Goal: Transaction & Acquisition: Subscribe to service/newsletter

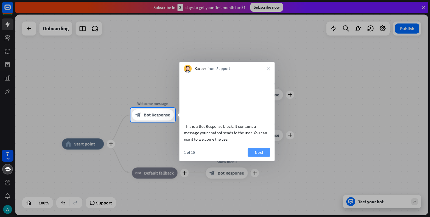
click at [258, 157] on button "Next" at bounding box center [259, 152] width 22 height 9
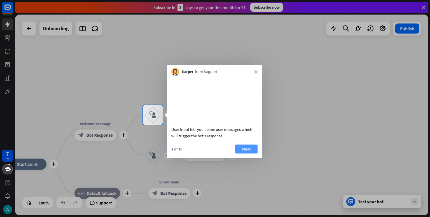
click at [245, 153] on button "Next" at bounding box center [246, 148] width 22 height 9
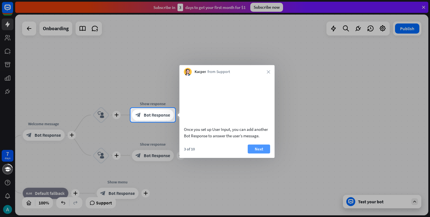
click at [262, 153] on button "Next" at bounding box center [259, 148] width 22 height 9
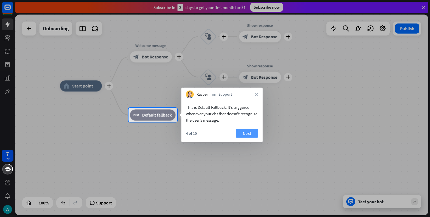
click at [246, 133] on button "Next" at bounding box center [247, 133] width 22 height 9
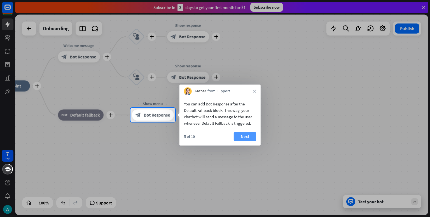
click at [244, 135] on button "Next" at bounding box center [245, 136] width 22 height 9
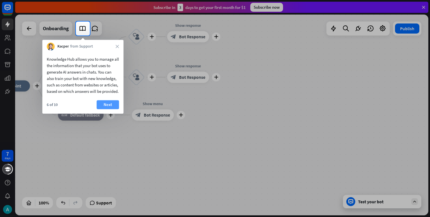
click at [113, 109] on button "Next" at bounding box center [108, 104] width 22 height 9
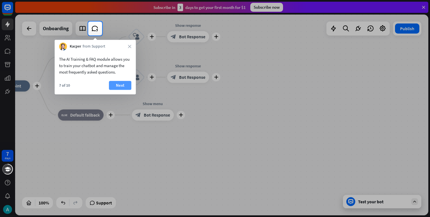
click at [125, 85] on button "Next" at bounding box center [120, 85] width 22 height 9
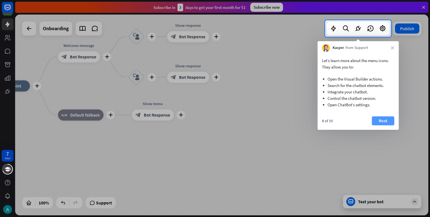
click at [379, 120] on button "Next" at bounding box center [383, 120] width 22 height 9
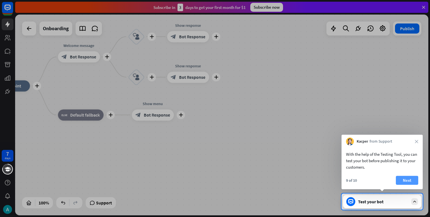
click at [408, 178] on button "Next" at bounding box center [407, 180] width 22 height 9
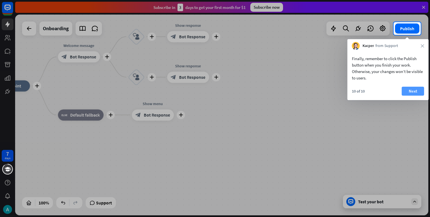
click at [410, 88] on button "Next" at bounding box center [413, 91] width 22 height 9
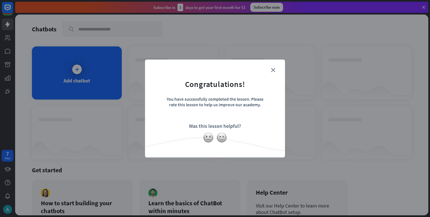
click at [277, 71] on form "Congratulations! You have successfully completed the lesson. Please rate this l…" at bounding box center [215, 100] width 126 height 67
click at [272, 70] on icon "close" at bounding box center [273, 70] width 4 height 4
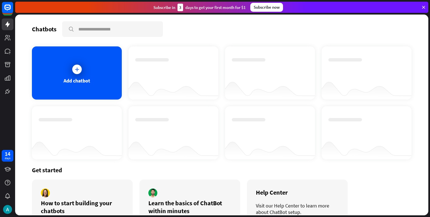
click at [267, 6] on div "Subscribe now" at bounding box center [266, 7] width 33 height 9
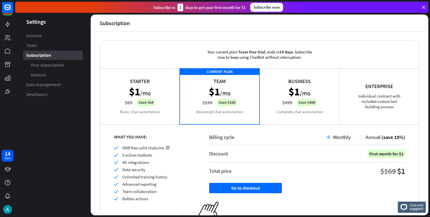
click at [316, 91] on div "Business $1 /mo $499 Save $498 Complete chat automation" at bounding box center [300, 96] width 80 height 56
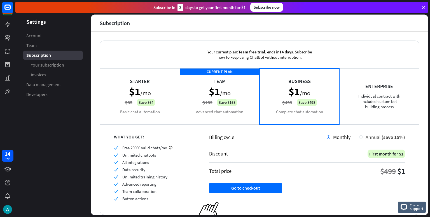
click at [359, 136] on div at bounding box center [361, 138] width 4 height 4
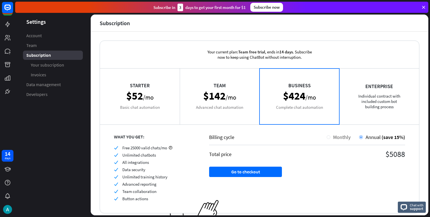
click at [330, 137] on div "Monthly" at bounding box center [340, 137] width 20 height 6
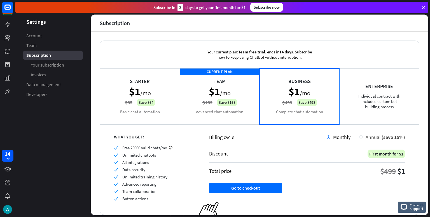
click at [366, 136] on span "Annual" at bounding box center [373, 137] width 15 height 6
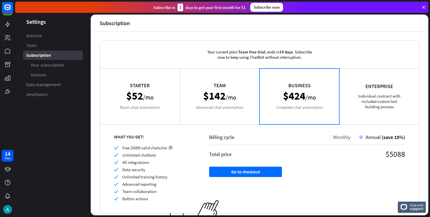
click at [342, 137] on span "Monthly" at bounding box center [341, 137] width 17 height 6
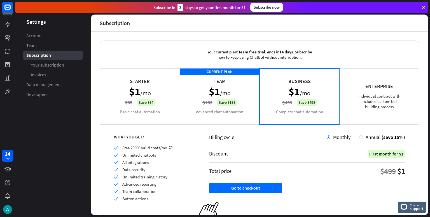
click at [160, 116] on div "Starter $1 /mo $65 Save $64 Basic chat automation" at bounding box center [140, 96] width 80 height 56
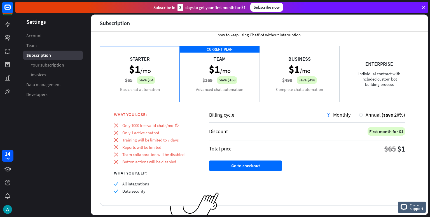
scroll to position [28, 0]
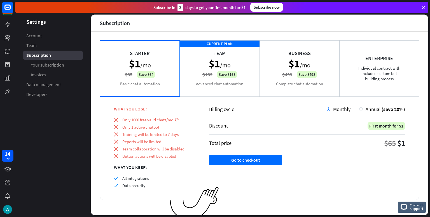
click at [248, 87] on div "CURRENT PLAN Team $1 /mo $169 Save $168 Advanced chat automation" at bounding box center [220, 68] width 80 height 56
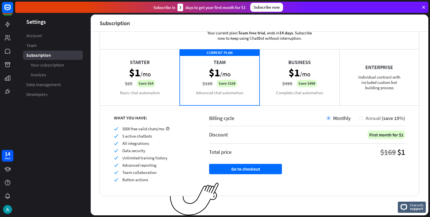
click at [367, 119] on span "Annual" at bounding box center [373, 118] width 15 height 6
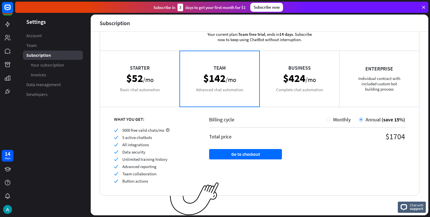
click at [335, 123] on div "Billing cycle Monthly Annual (save 15%)" at bounding box center [307, 121] width 196 height 11
click at [335, 119] on span "Monthly" at bounding box center [341, 119] width 17 height 6
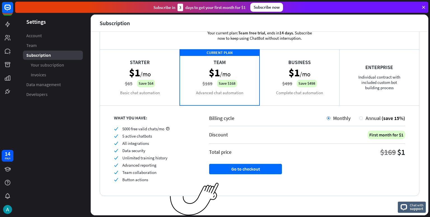
scroll to position [0, 0]
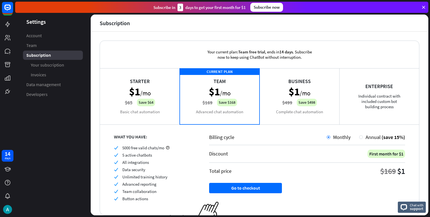
click at [325, 100] on div "Business $1 /mo $499 Save $498 Complete chat automation" at bounding box center [300, 96] width 80 height 56
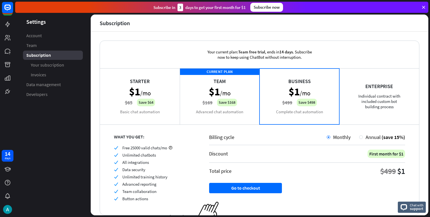
click at [240, 100] on div "CURRENT PLAN Team $1 /mo $169 Save $168 Advanced chat automation" at bounding box center [220, 96] width 80 height 56
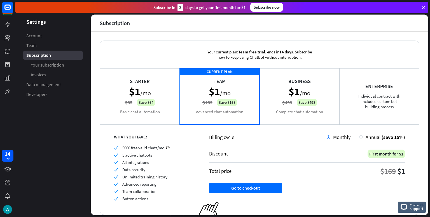
scroll to position [19, 0]
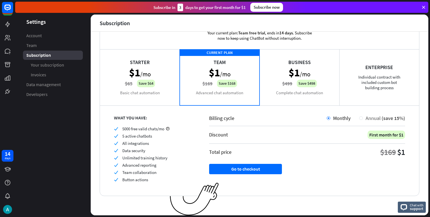
click at [366, 118] on span "Annual" at bounding box center [373, 118] width 15 height 6
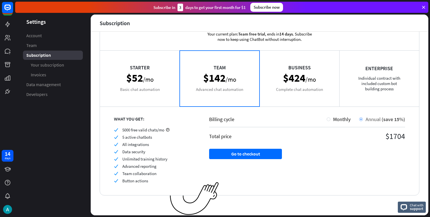
scroll to position [18, 0]
click at [334, 119] on span "Monthly" at bounding box center [341, 119] width 17 height 6
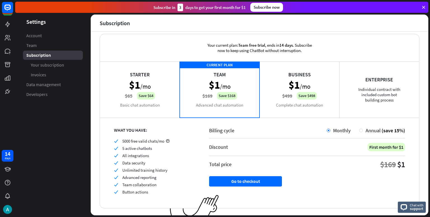
scroll to position [0, 0]
